Goal: Browse casually: Explore the website without a specific task or goal

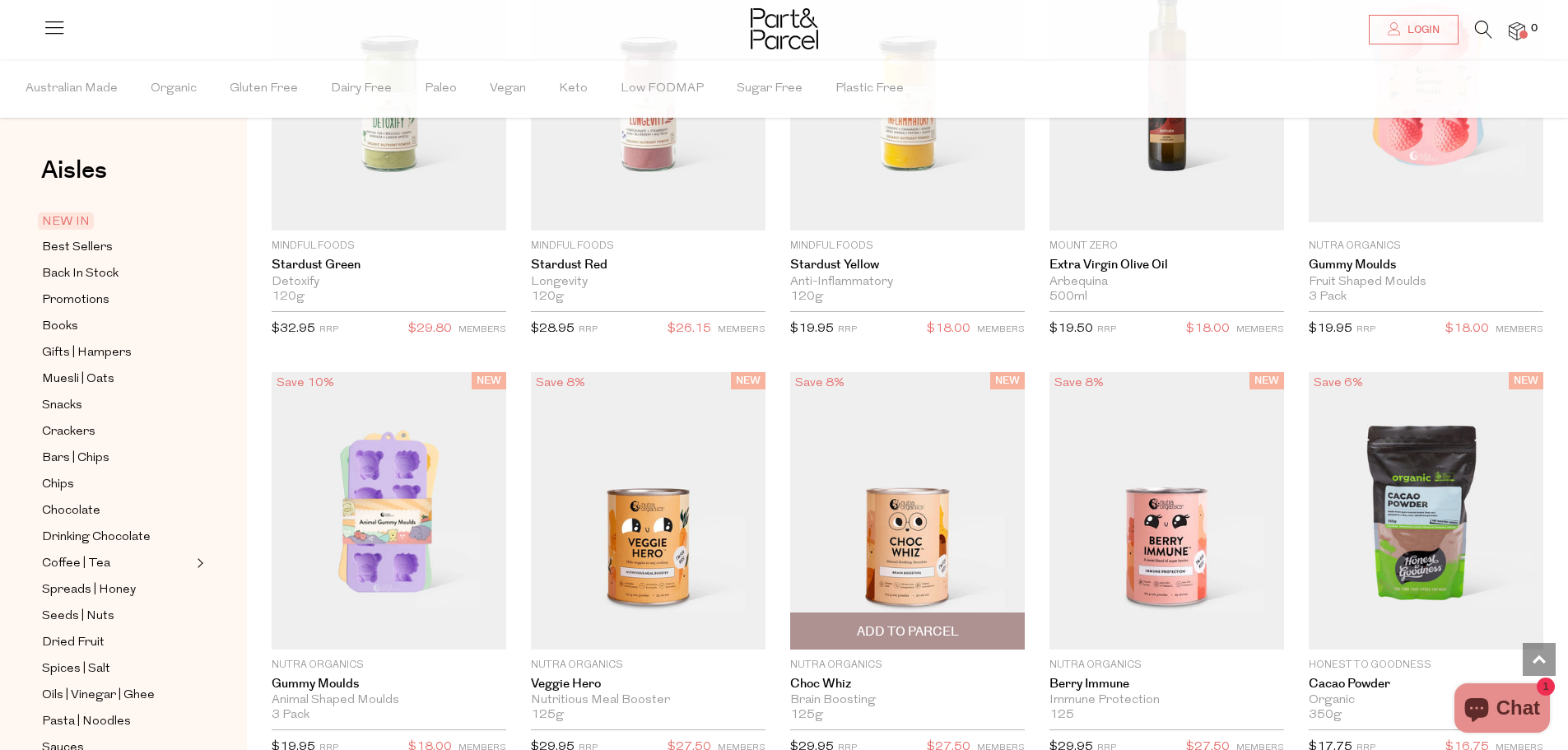
scroll to position [1729, 0]
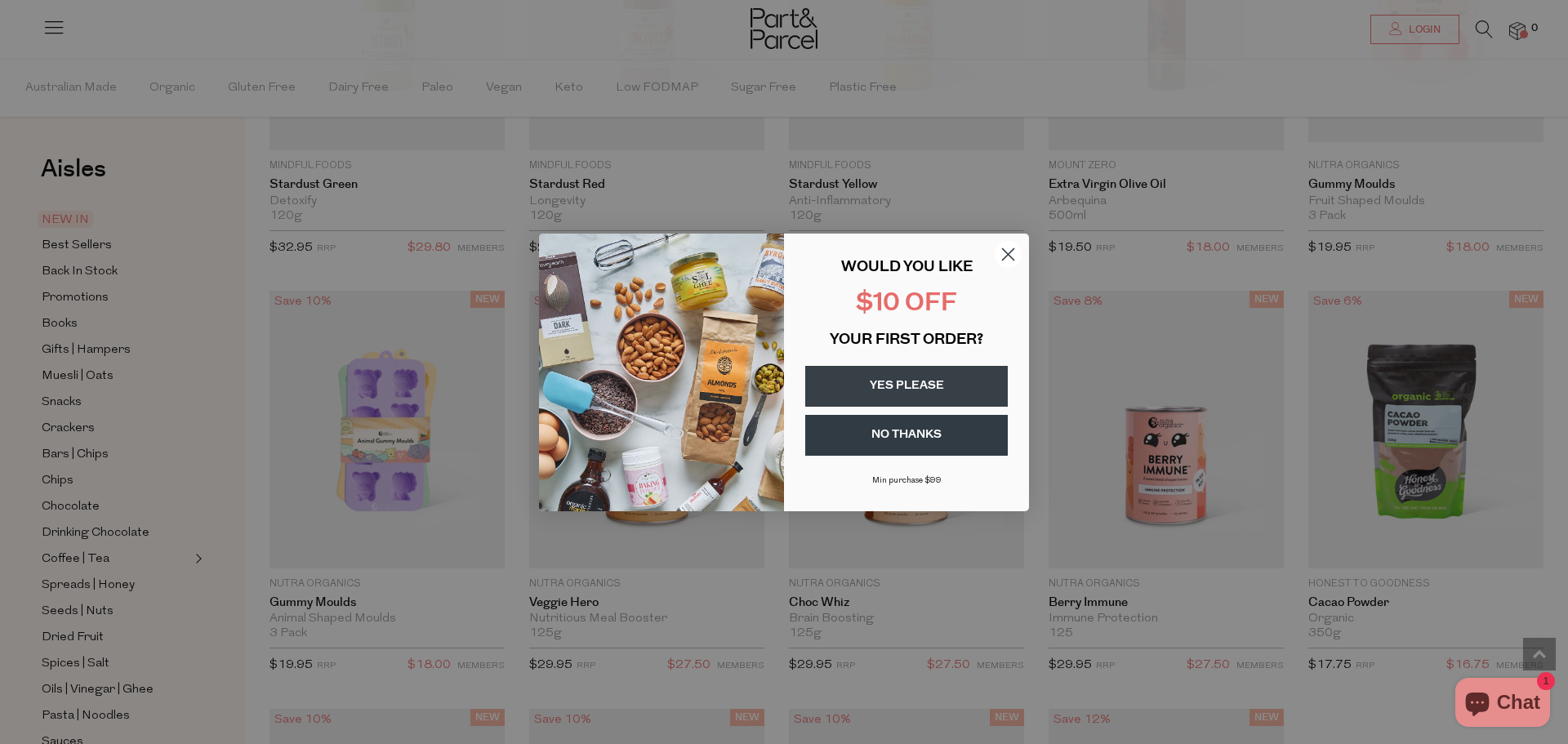
click at [1012, 248] on circle "Close dialog" at bounding box center [1008, 254] width 27 height 27
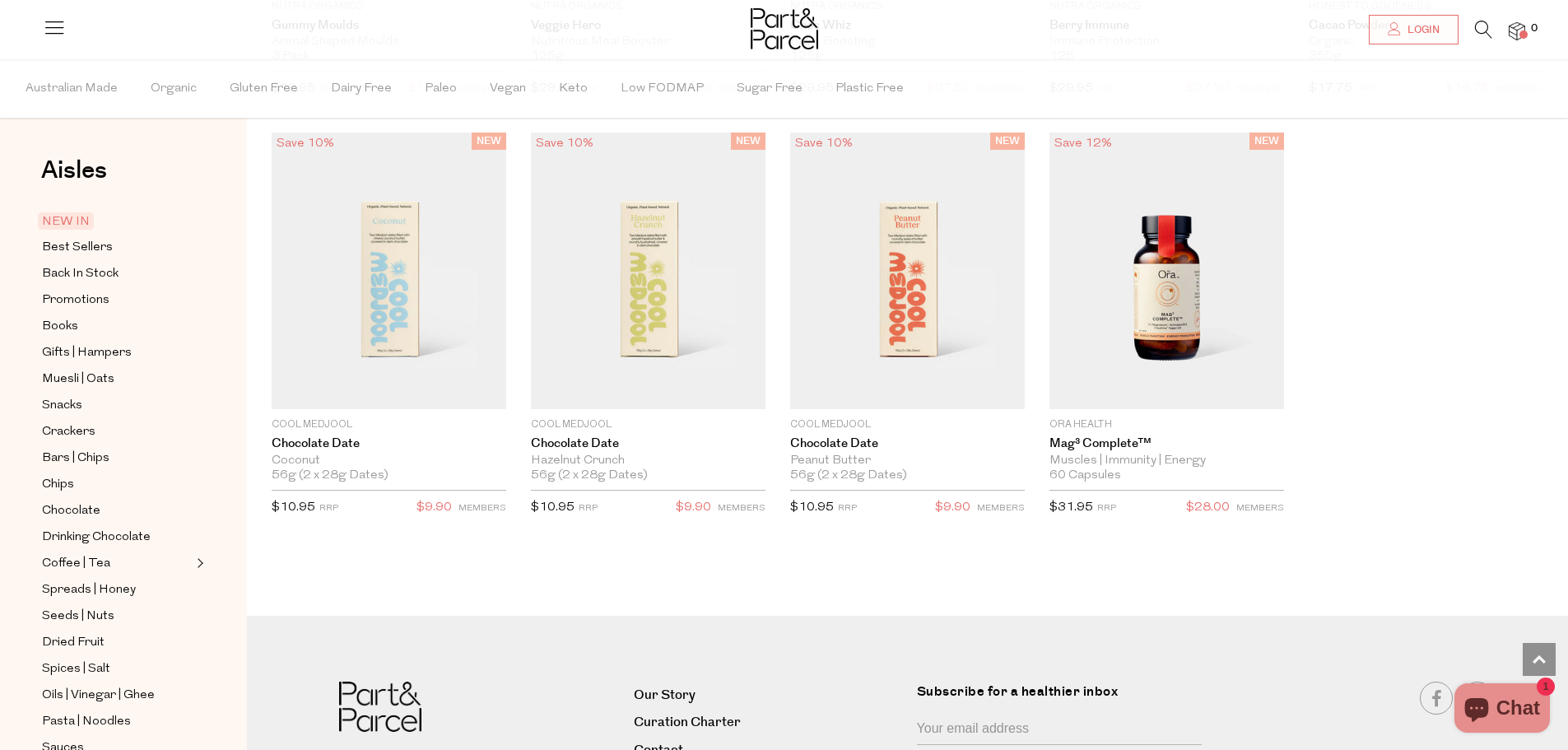
scroll to position [2470, 0]
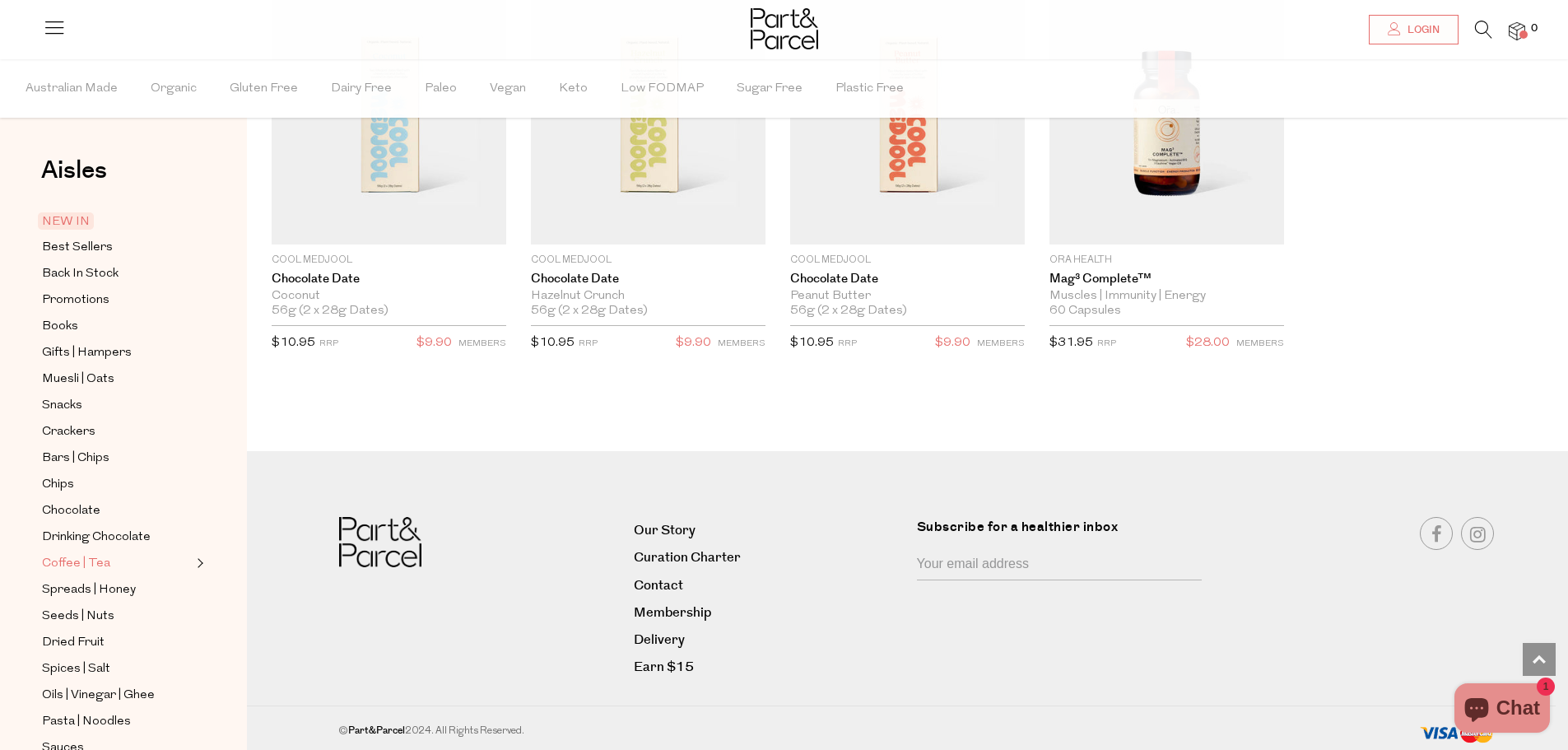
click at [64, 555] on span "Coffee | Tea" at bounding box center [76, 565] width 68 height 20
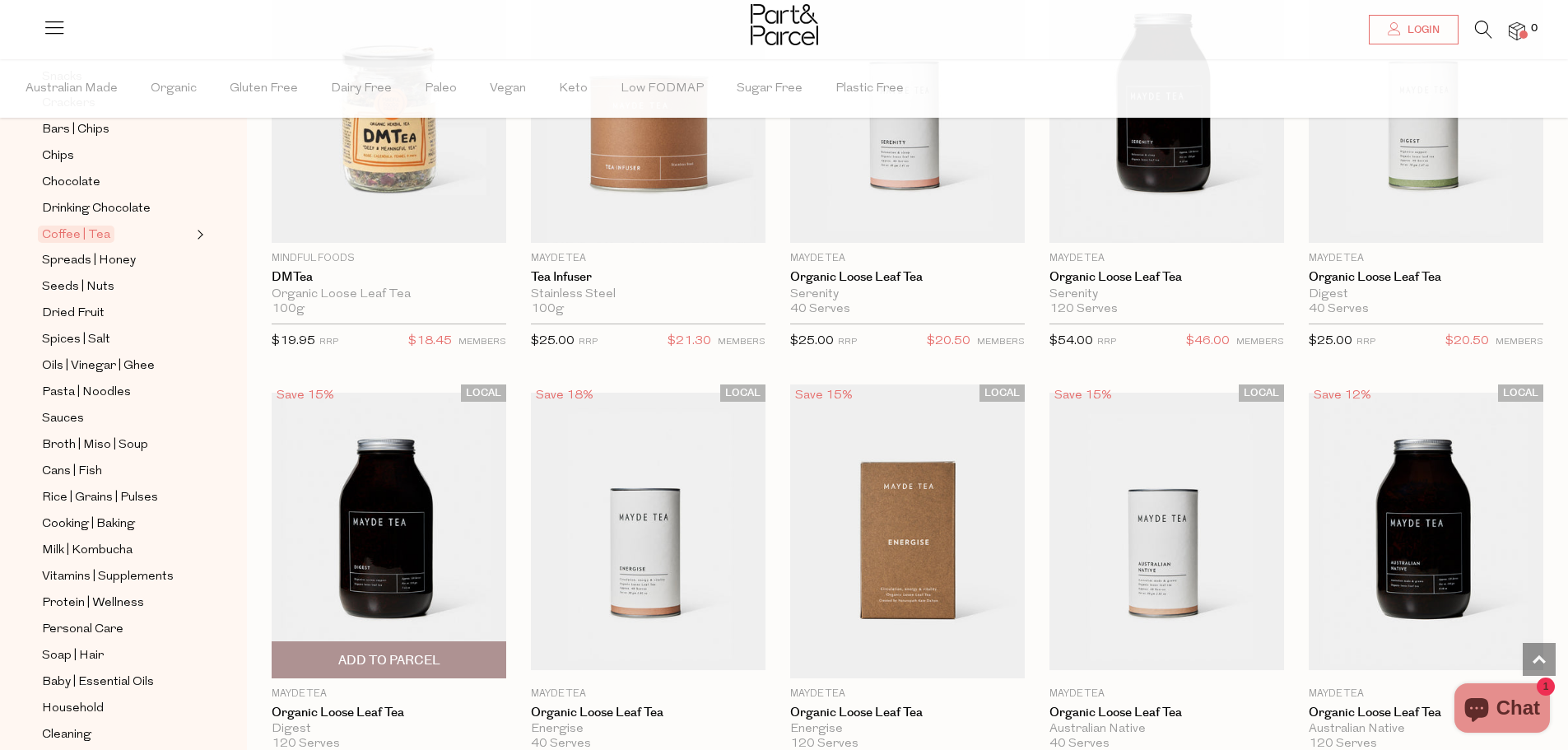
scroll to position [3376, 0]
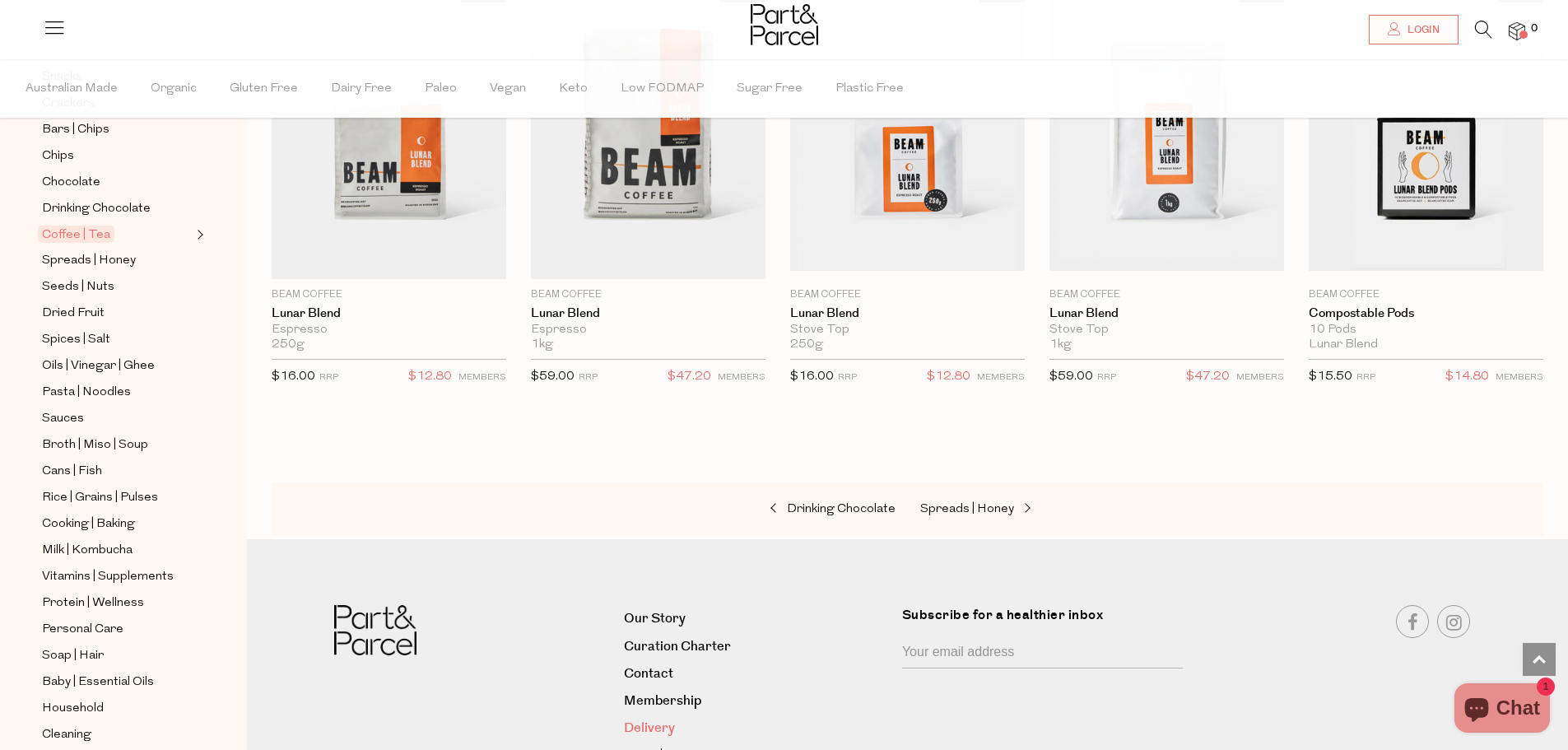
scroll to position [7568, 0]
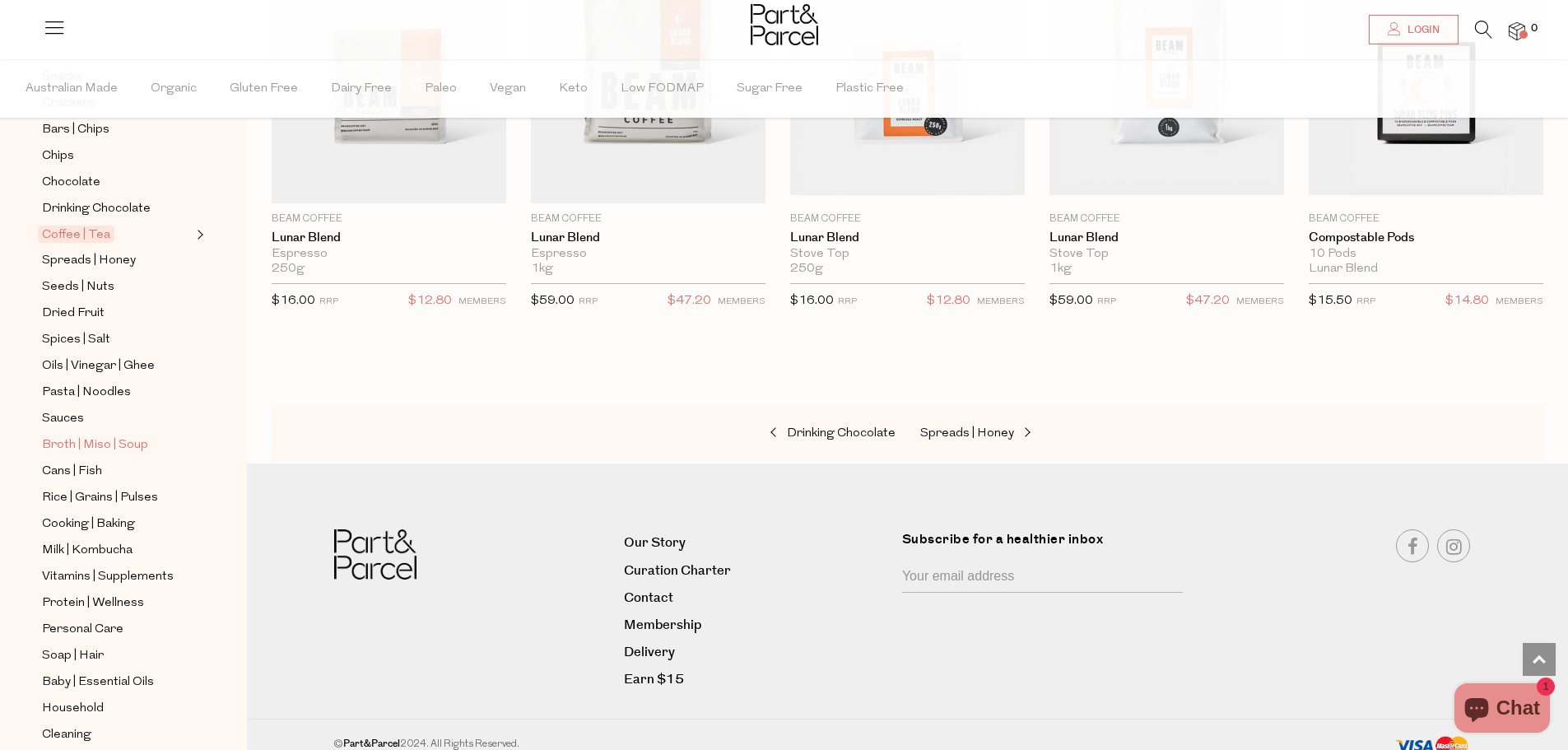
click at [119, 436] on span "Broth | Miso | Soup" at bounding box center [94, 446] width 106 height 20
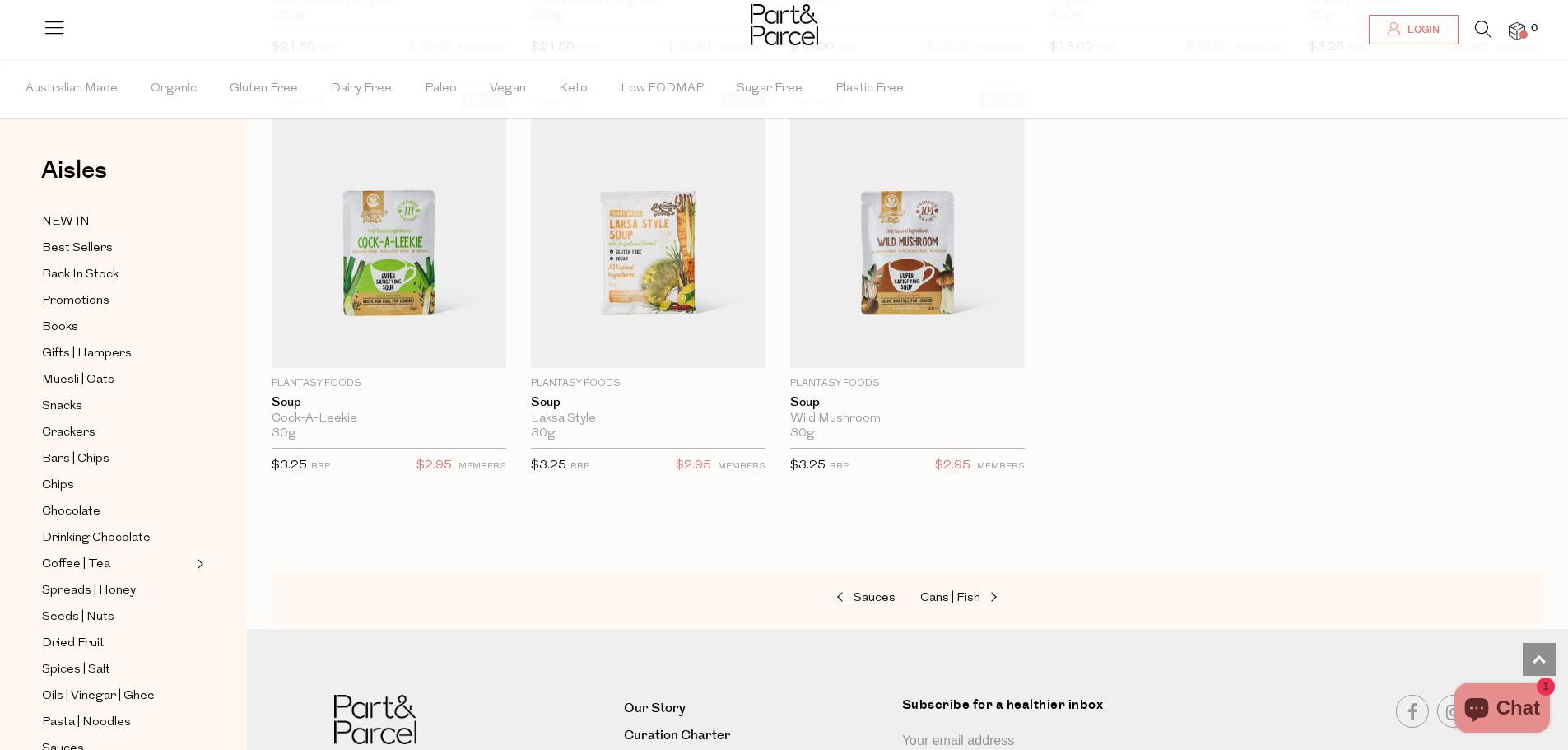
scroll to position [2800, 0]
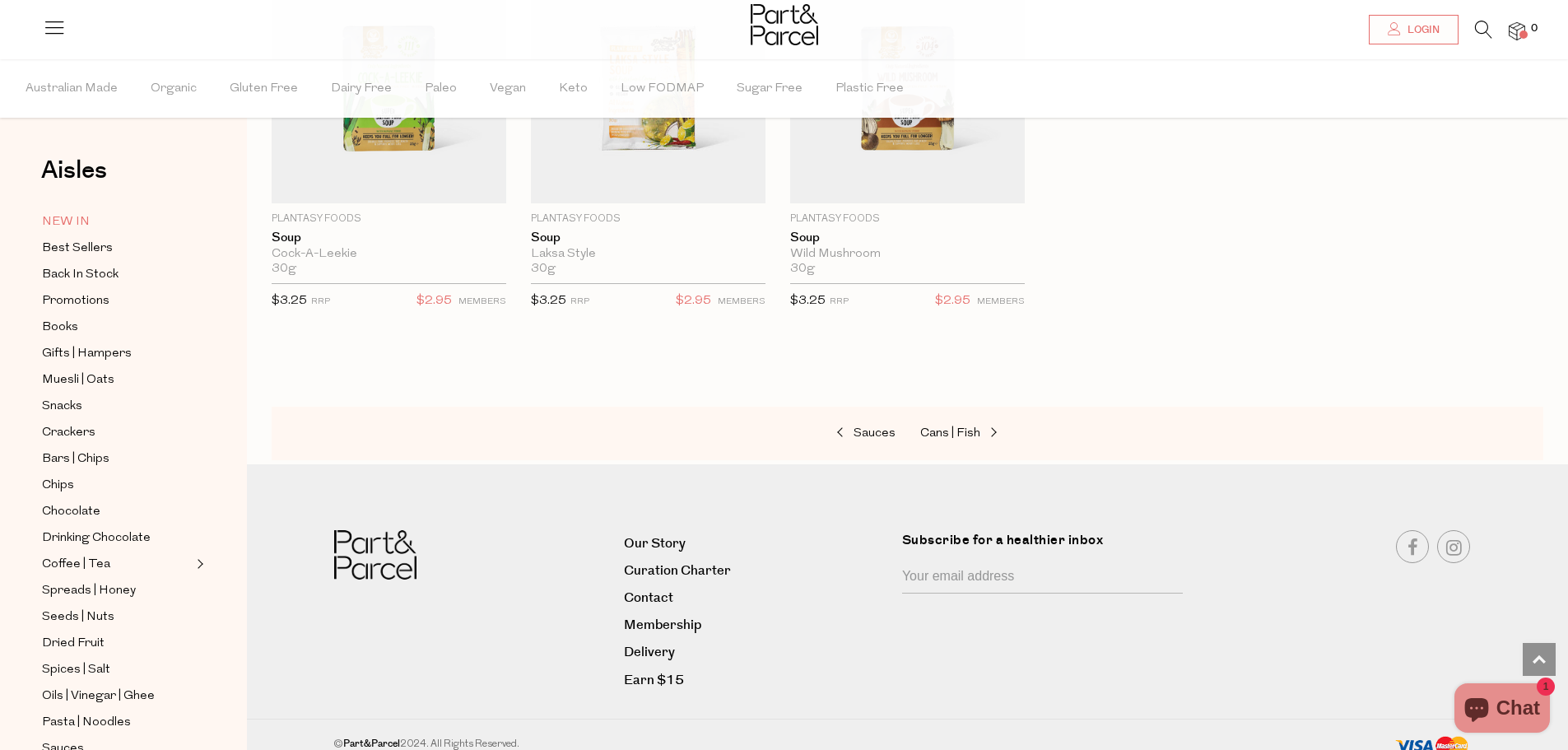
click at [76, 221] on span "NEW IN" at bounding box center [65, 222] width 48 height 20
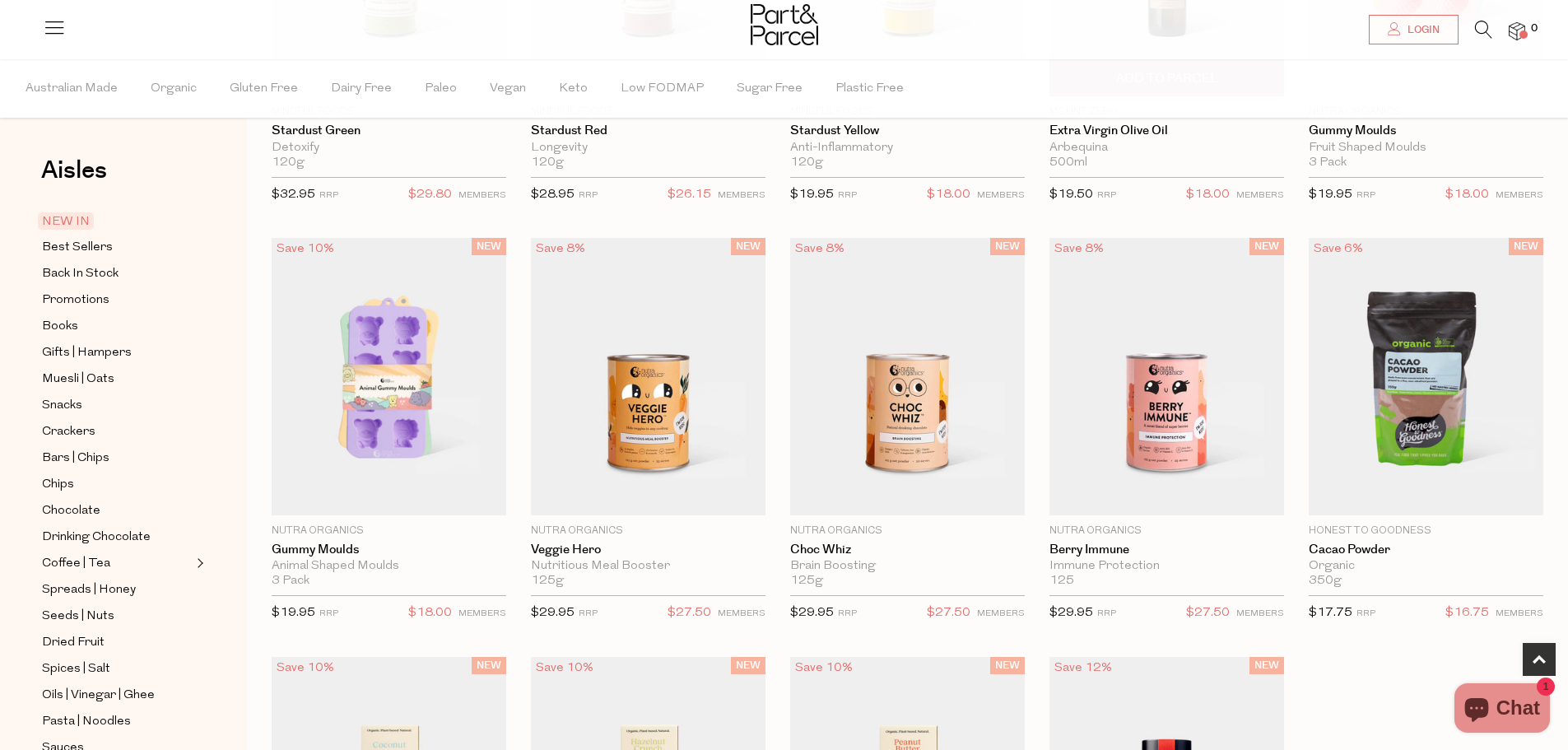
scroll to position [823, 0]
